Goal: Transaction & Acquisition: Subscribe to service/newsletter

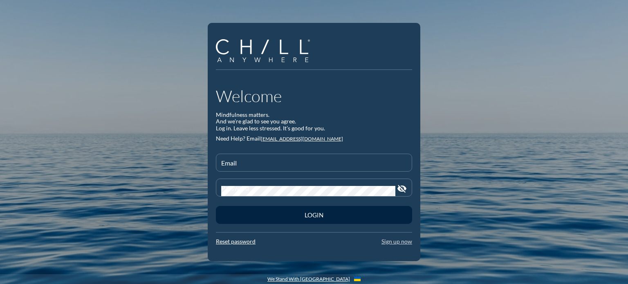
click at [393, 239] on link "Sign up now" at bounding box center [397, 241] width 31 height 7
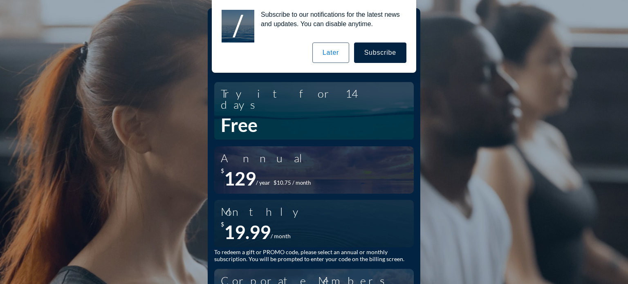
click at [335, 52] on button "Later" at bounding box center [331, 53] width 37 height 20
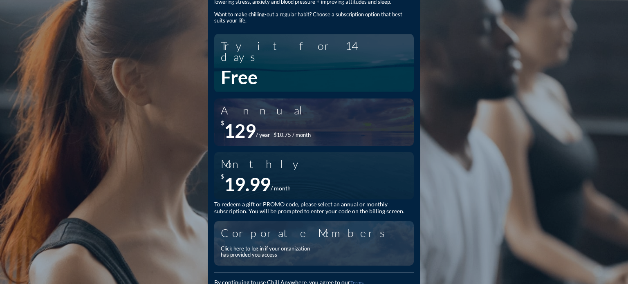
scroll to position [53, 0]
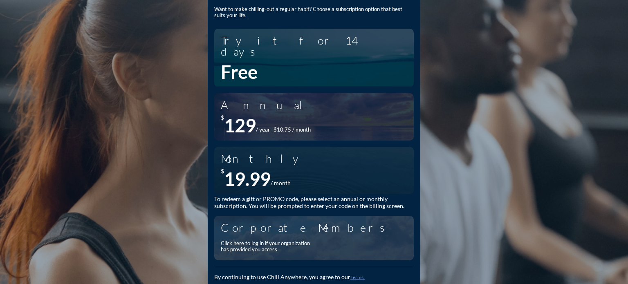
click at [269, 225] on div "Corporate Members Click here to log in if your organization has provided you ac…" at bounding box center [310, 238] width 179 height 36
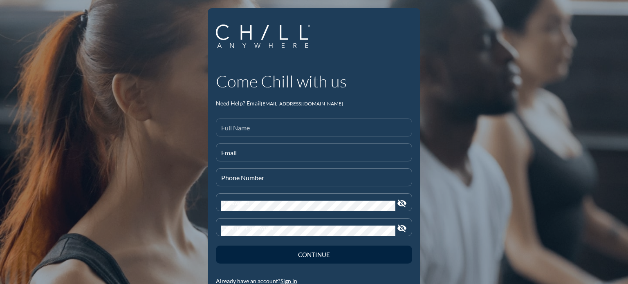
click at [337, 131] on input "Full Name" at bounding box center [314, 131] width 186 height 10
type input "[PERSON_NAME]"
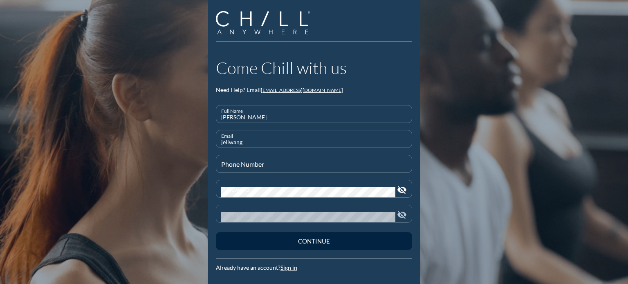
scroll to position [25, 0]
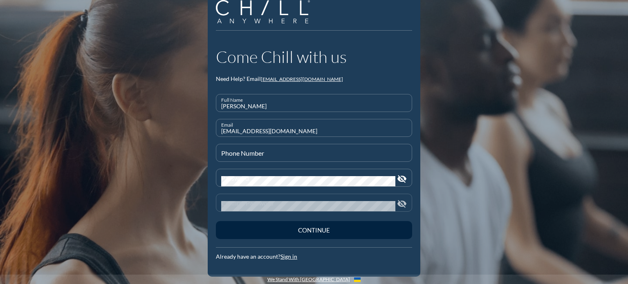
type input "[EMAIL_ADDRESS][DOMAIN_NAME]"
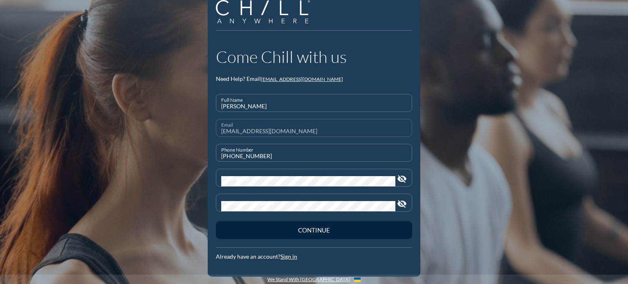
type input "[PHONE_NUMBER]"
drag, startPoint x: 304, startPoint y: 133, endPoint x: 184, endPoint y: 131, distance: 119.9
click at [184, 131] on div "Come Chill with us Need Help? Email [EMAIL_ADDRESS][DOMAIN_NAME] Full Name [PER…" at bounding box center [314, 130] width 628 height 310
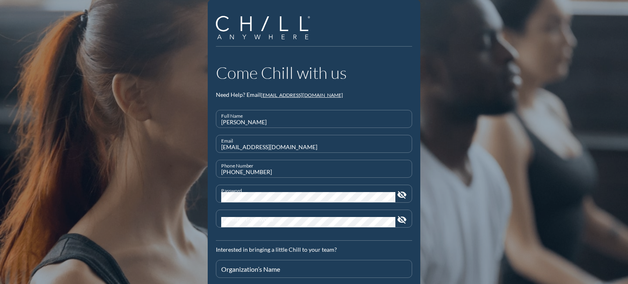
scroll to position [0, 0]
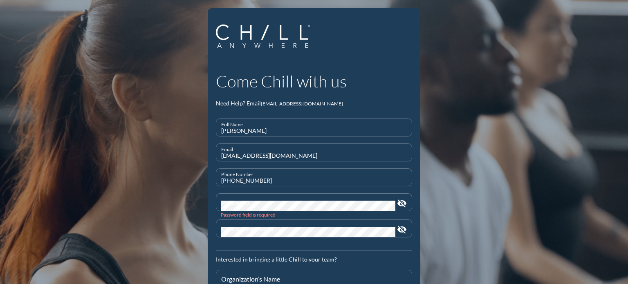
drag, startPoint x: 315, startPoint y: 155, endPoint x: 180, endPoint y: 153, distance: 135.4
click at [180, 153] on div "Come Chill with us Need Help? Email [EMAIL_ADDRESS][DOMAIN_NAME] Full Name [PER…" at bounding box center [314, 205] width 628 height 411
type input "[EMAIL_ADDRESS][DOMAIN_NAME]"
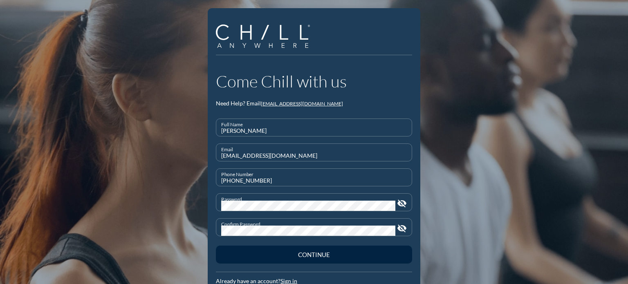
click at [216, 246] on button "Continue" at bounding box center [314, 255] width 196 height 18
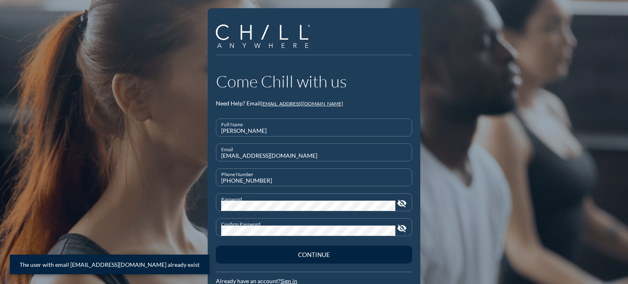
scroll to position [25, 0]
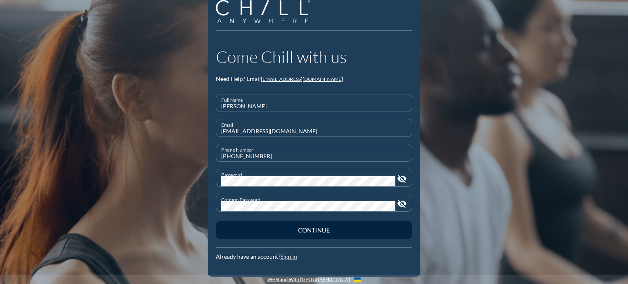
click at [291, 256] on link "Sign in" at bounding box center [289, 256] width 17 height 7
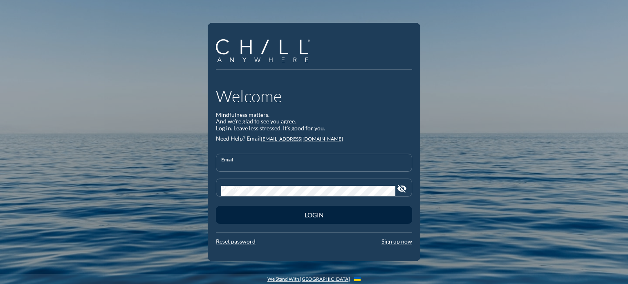
click at [317, 165] on input "Email" at bounding box center [314, 166] width 186 height 10
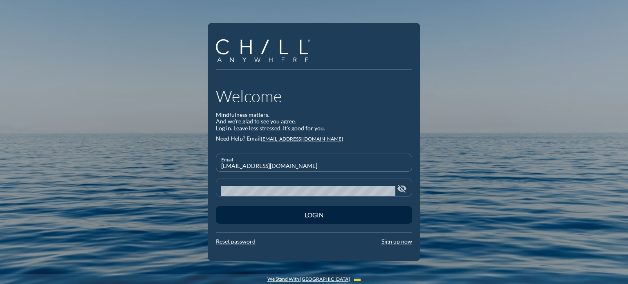
type input "[EMAIL_ADDRESS][DOMAIN_NAME]"
click at [232, 240] on link "Reset password" at bounding box center [236, 241] width 40 height 7
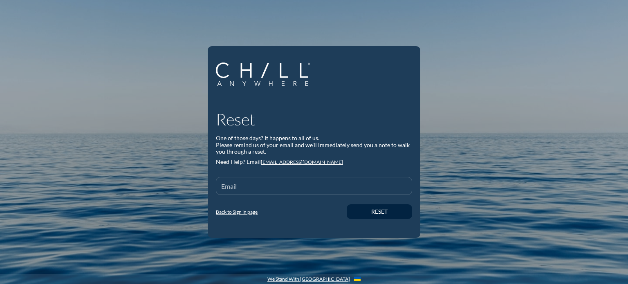
click at [291, 183] on div "Email" at bounding box center [314, 186] width 186 height 17
type input "[EMAIL_ADDRESS][DOMAIN_NAME]"
click at [368, 214] on div "Reset" at bounding box center [379, 212] width 37 height 7
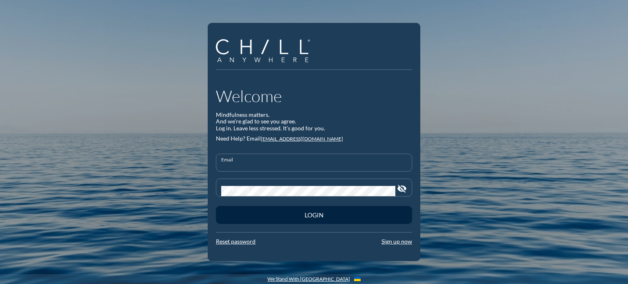
click at [346, 164] on input "Email" at bounding box center [314, 166] width 186 height 10
type input "[EMAIL_ADDRESS][DOMAIN_NAME]"
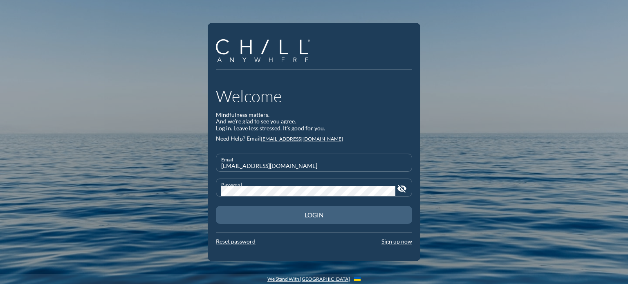
click at [288, 216] on div "Login" at bounding box center [314, 215] width 168 height 7
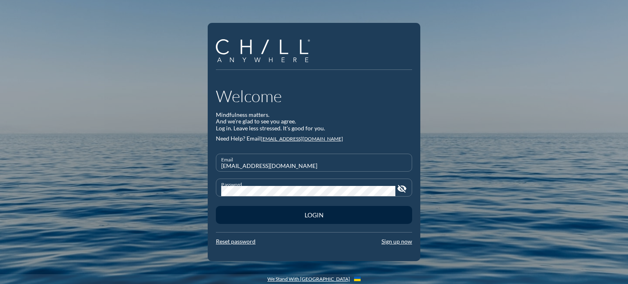
click at [411, 245] on div "Welcome Mindfulness matters. And we’re glad to see you agree. Log in. Leave les…" at bounding box center [314, 142] width 213 height 239
click at [406, 243] on link "Sign up now" at bounding box center [397, 241] width 31 height 7
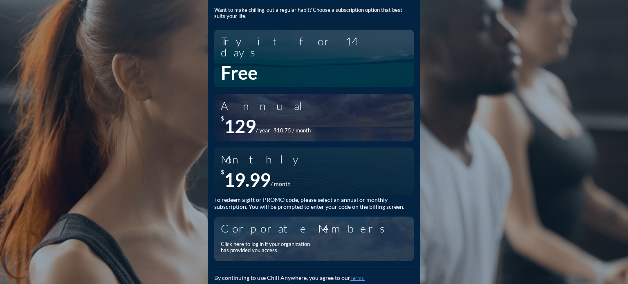
scroll to position [53, 0]
click at [315, 231] on div "Corporate Members Click here to log in if your organization has provided you ac…" at bounding box center [314, 238] width 187 height 36
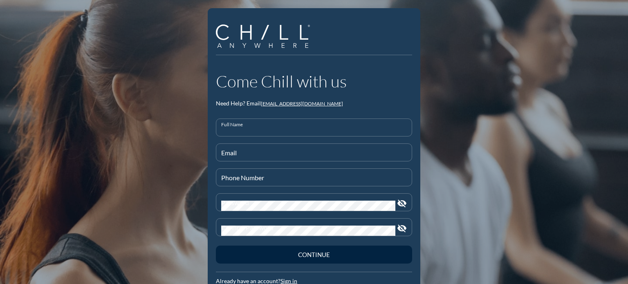
click at [349, 131] on input "Full Name" at bounding box center [314, 131] width 186 height 10
type input "[PERSON_NAME]"
type input "[EMAIL_ADDRESS][DOMAIN_NAME]"
type input "[PHONE_NUMBER]"
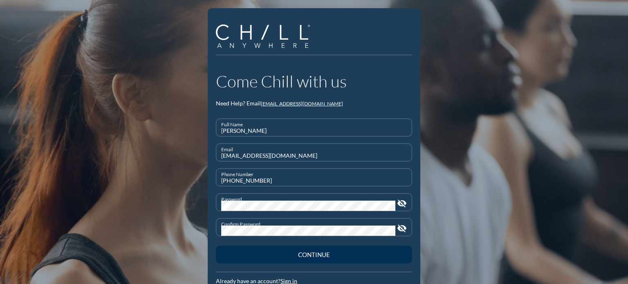
click at [306, 252] on div "Continue" at bounding box center [314, 254] width 168 height 7
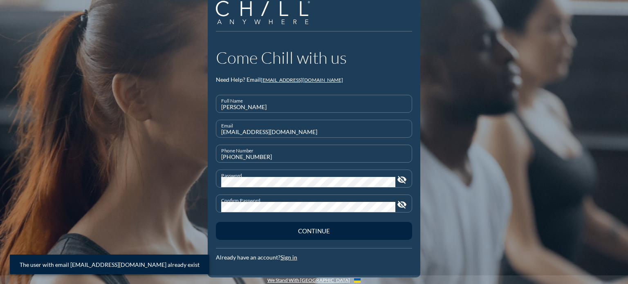
scroll to position [25, 0]
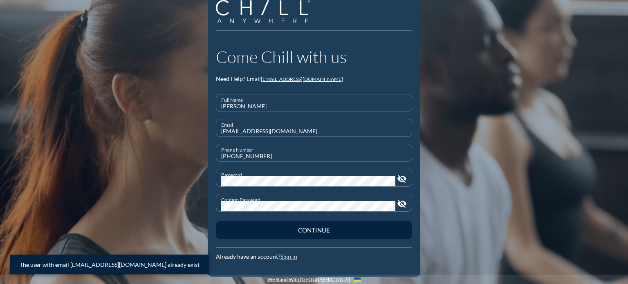
click at [283, 256] on link "Sign in" at bounding box center [289, 256] width 17 height 7
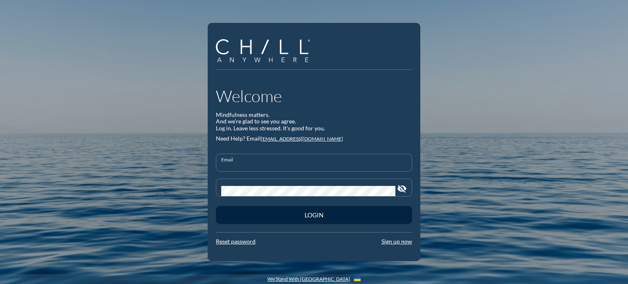
click at [337, 165] on input "Email" at bounding box center [314, 166] width 186 height 10
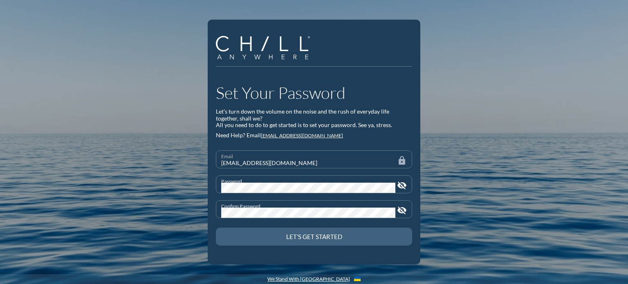
click at [348, 239] on div "Let’s Get Started" at bounding box center [314, 236] width 168 height 7
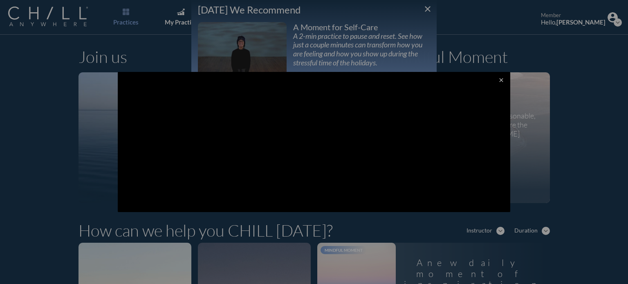
drag, startPoint x: 427, startPoint y: 9, endPoint x: 424, endPoint y: 27, distance: 19.1
click at [427, 8] on div at bounding box center [314, 142] width 628 height 284
click at [427, 9] on div at bounding box center [314, 142] width 628 height 284
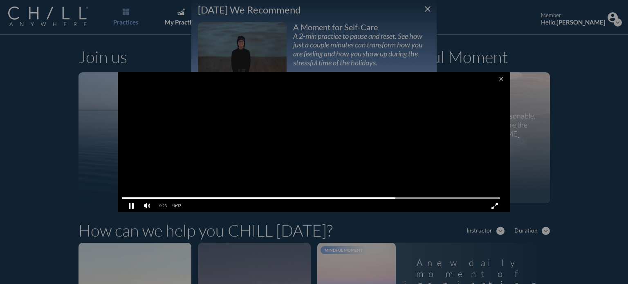
scroll to position [2, 0]
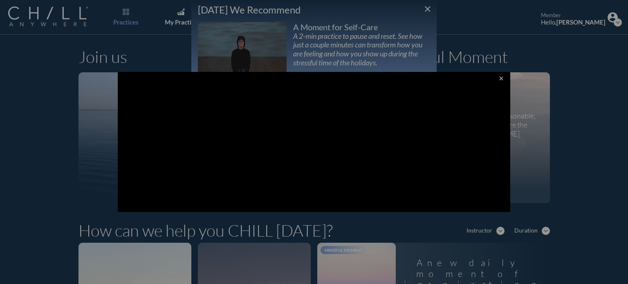
drag, startPoint x: 625, startPoint y: 66, endPoint x: 624, endPoint y: 139, distance: 72.4
click at [624, 139] on div at bounding box center [314, 142] width 628 height 284
drag, startPoint x: 625, startPoint y: 61, endPoint x: 601, endPoint y: 275, distance: 215.4
click at [615, 275] on div at bounding box center [314, 142] width 628 height 284
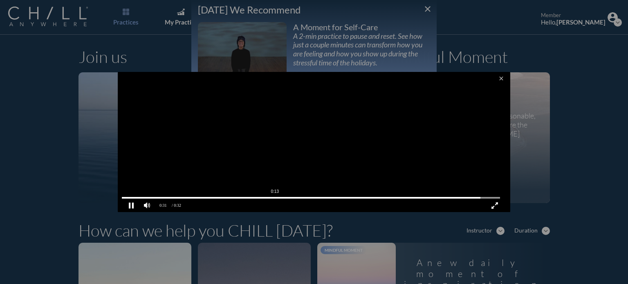
scroll to position [0, 0]
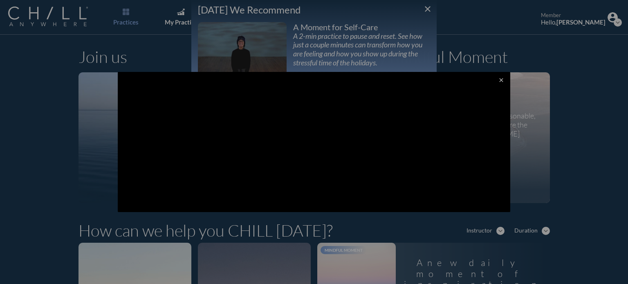
drag, startPoint x: 425, startPoint y: 5, endPoint x: 446, endPoint y: 44, distance: 44.1
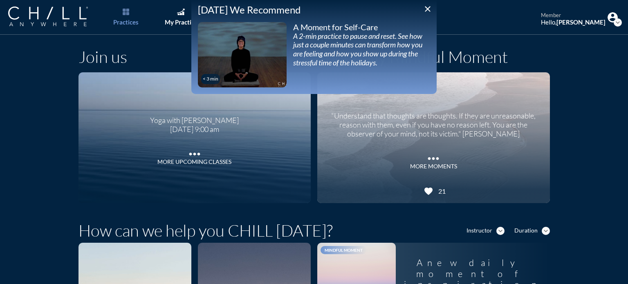
click at [427, 9] on icon "close" at bounding box center [428, 9] width 10 height 10
